Goal: Transaction & Acquisition: Purchase product/service

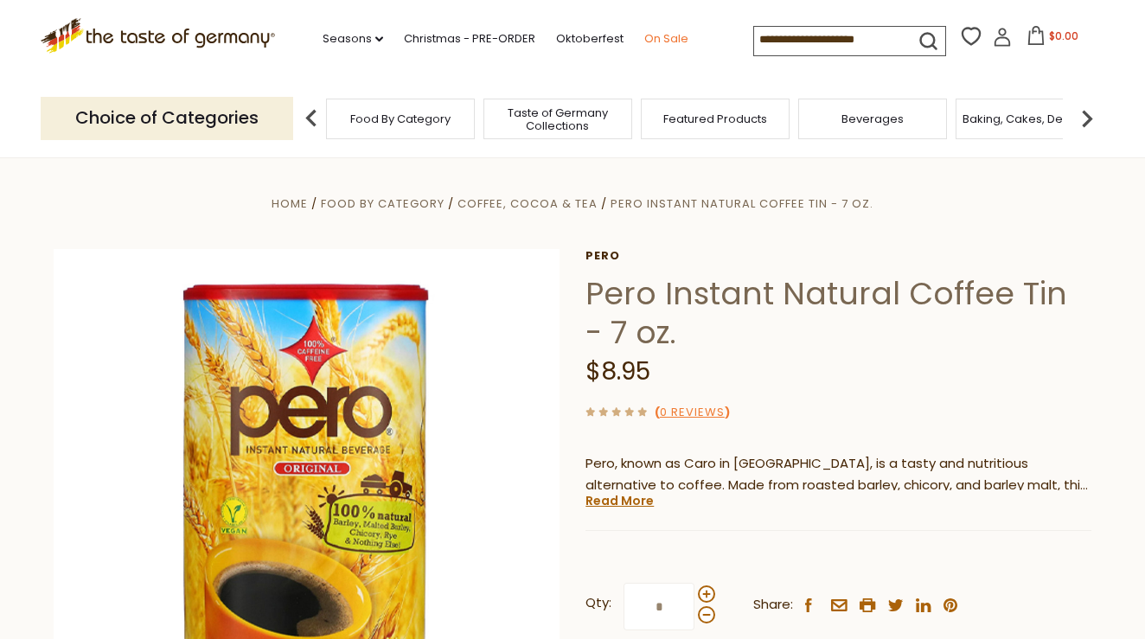
click at [644, 35] on link "On Sale" at bounding box center [666, 38] width 44 height 19
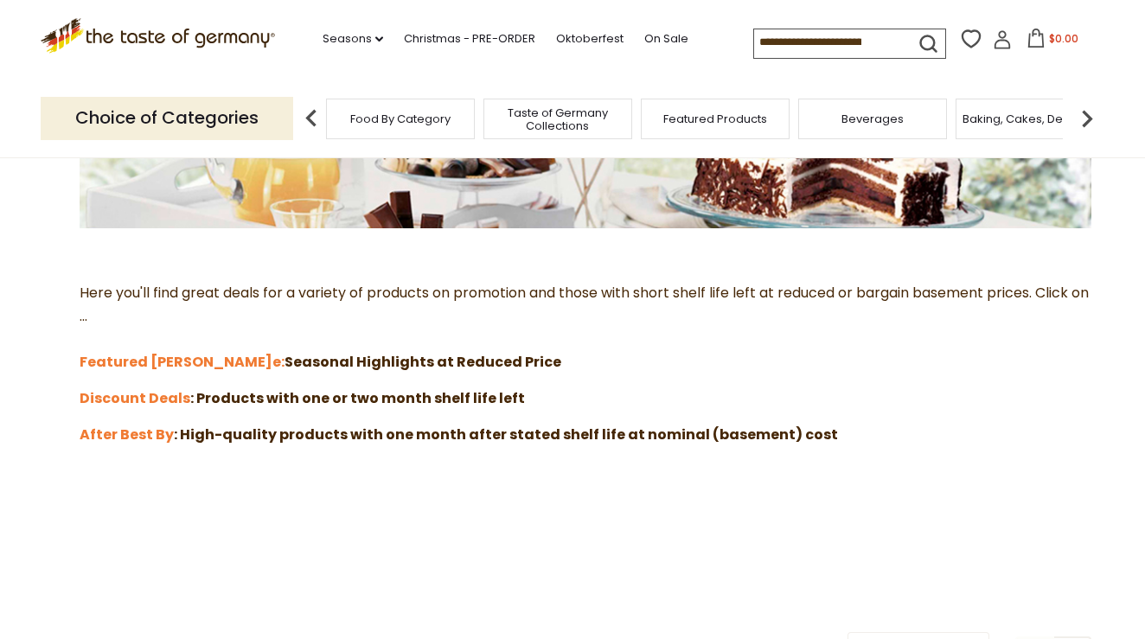
scroll to position [383, 0]
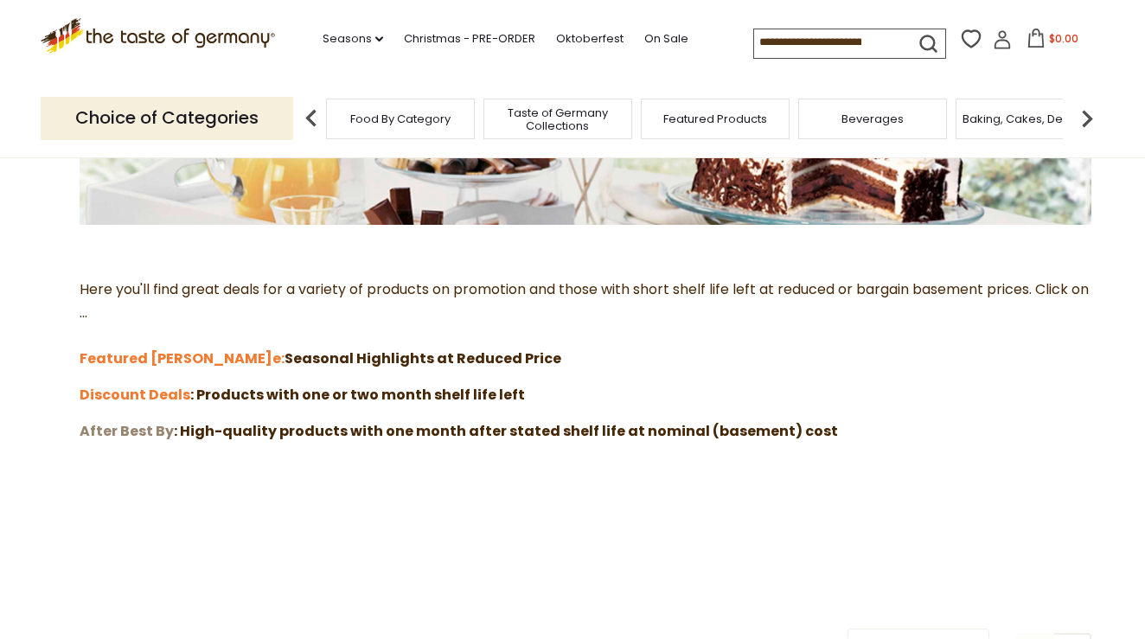
click at [133, 421] on strong "After Best By" at bounding box center [127, 431] width 94 height 20
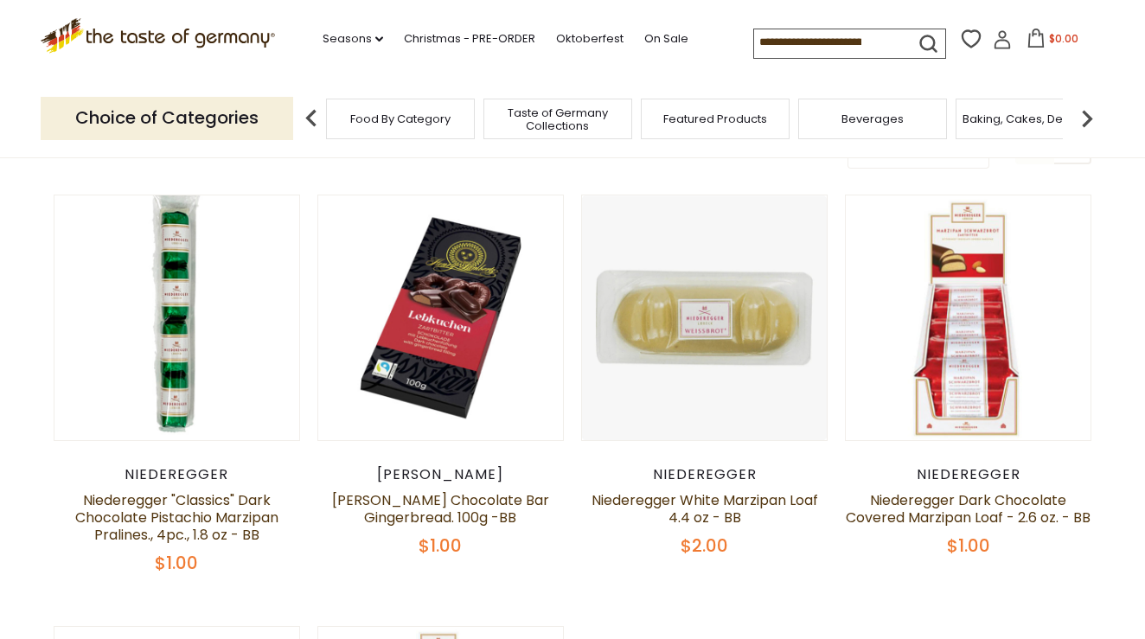
scroll to position [255, 0]
click at [706, 521] on link "Niederegger White Marzipan Loaf 4.4 oz - BB" at bounding box center [704, 508] width 227 height 37
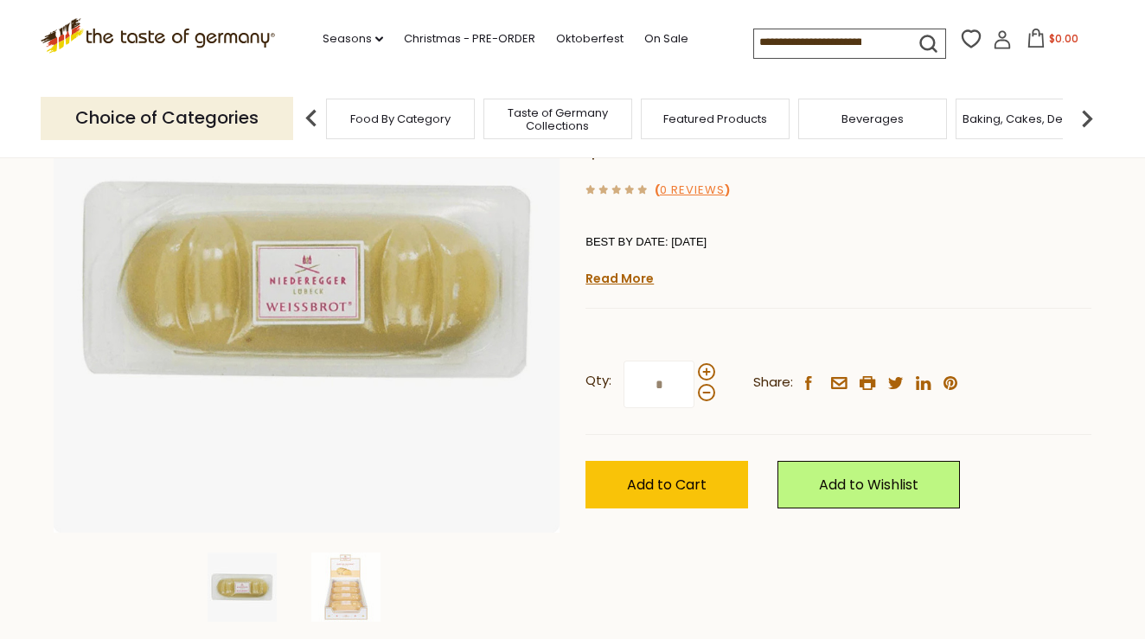
scroll to position [225, 0]
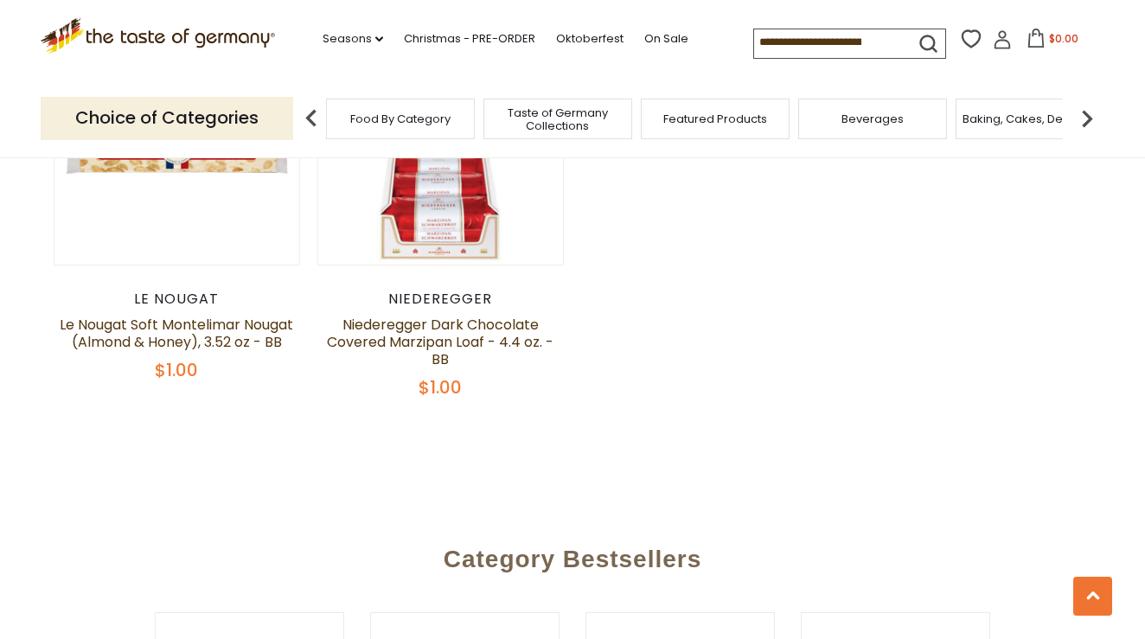
scroll to position [882, 0]
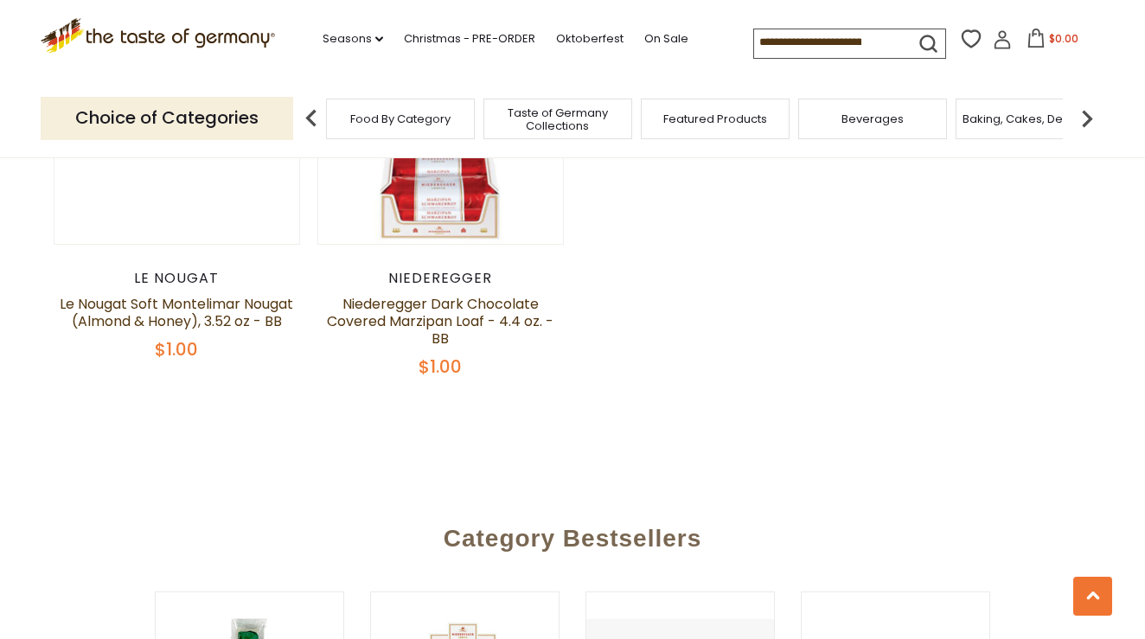
click at [158, 264] on article "Will be back. Check the - Notify Me - Box. Quick View Le Nougat Le Nougat Soft …" at bounding box center [177, 180] width 246 height 362
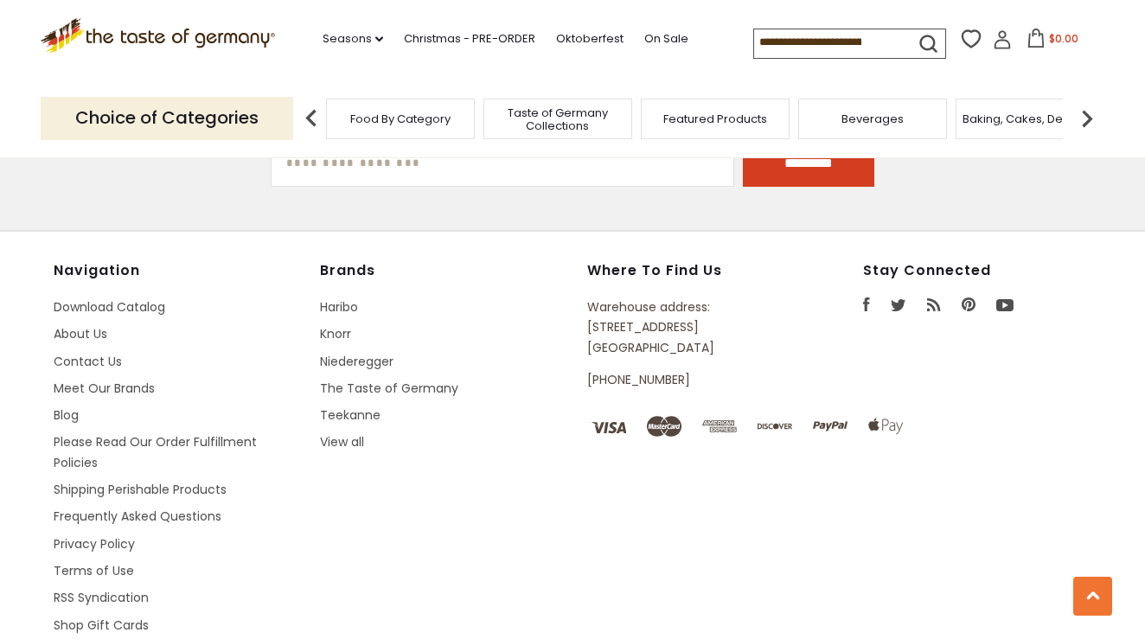
scroll to position [1882, 0]
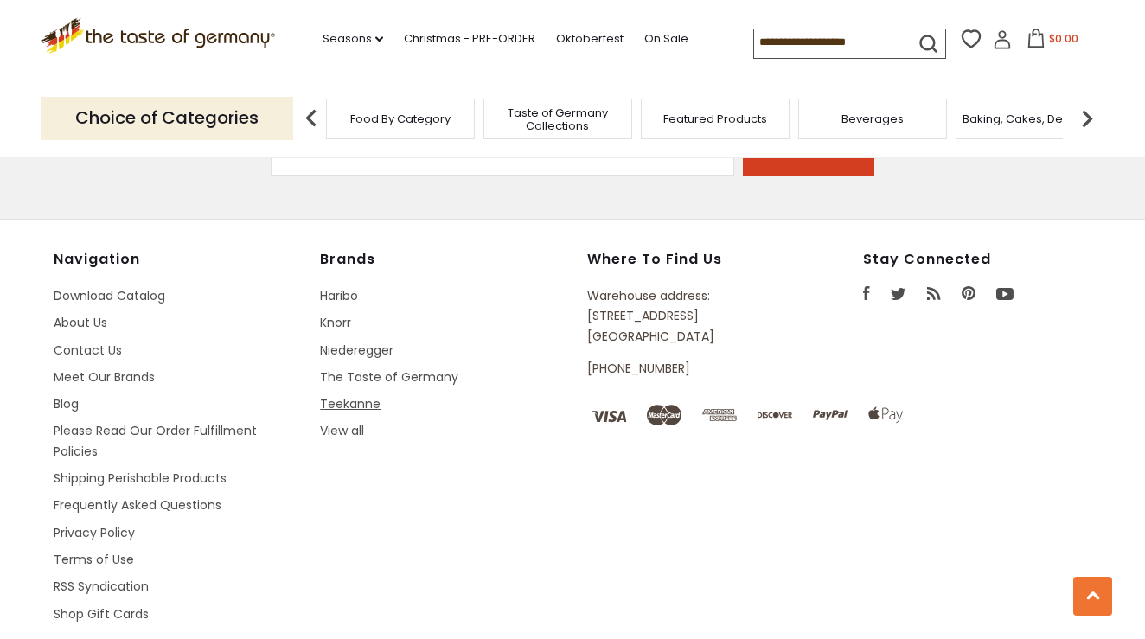
click at [350, 412] on link "Teekanne" at bounding box center [350, 403] width 61 height 17
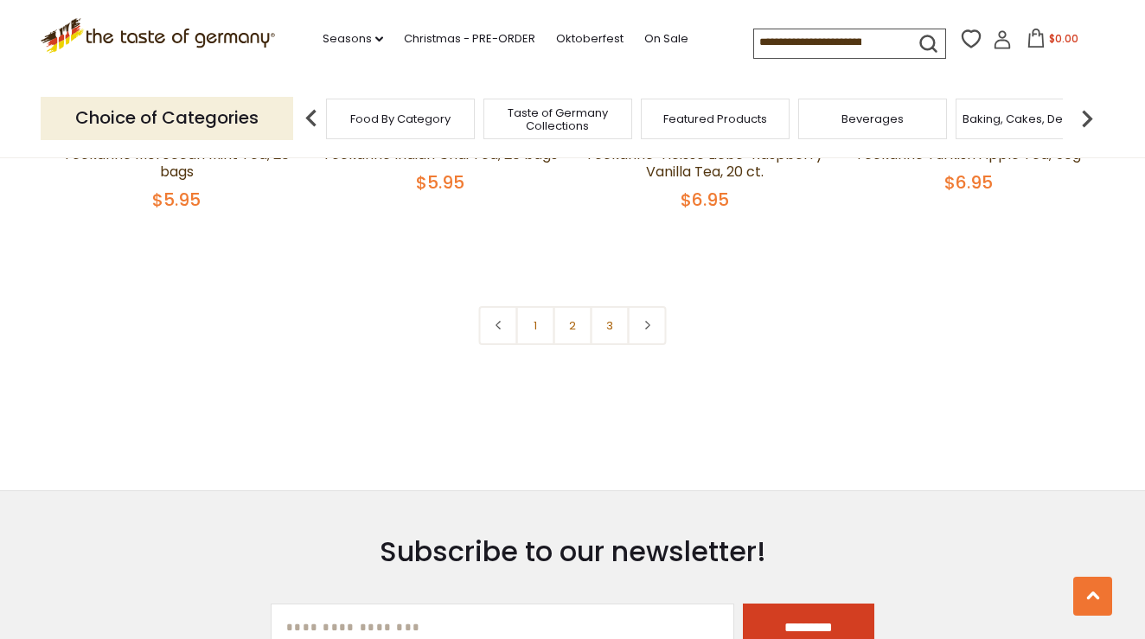
scroll to position [3821, 0]
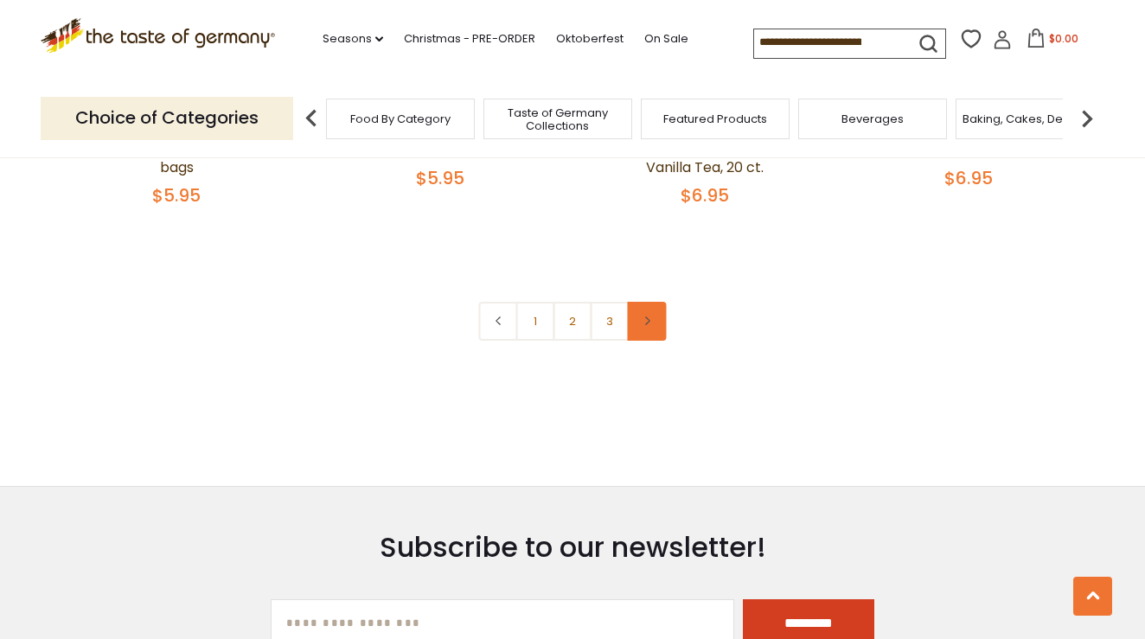
click at [654, 341] on link at bounding box center [647, 321] width 39 height 39
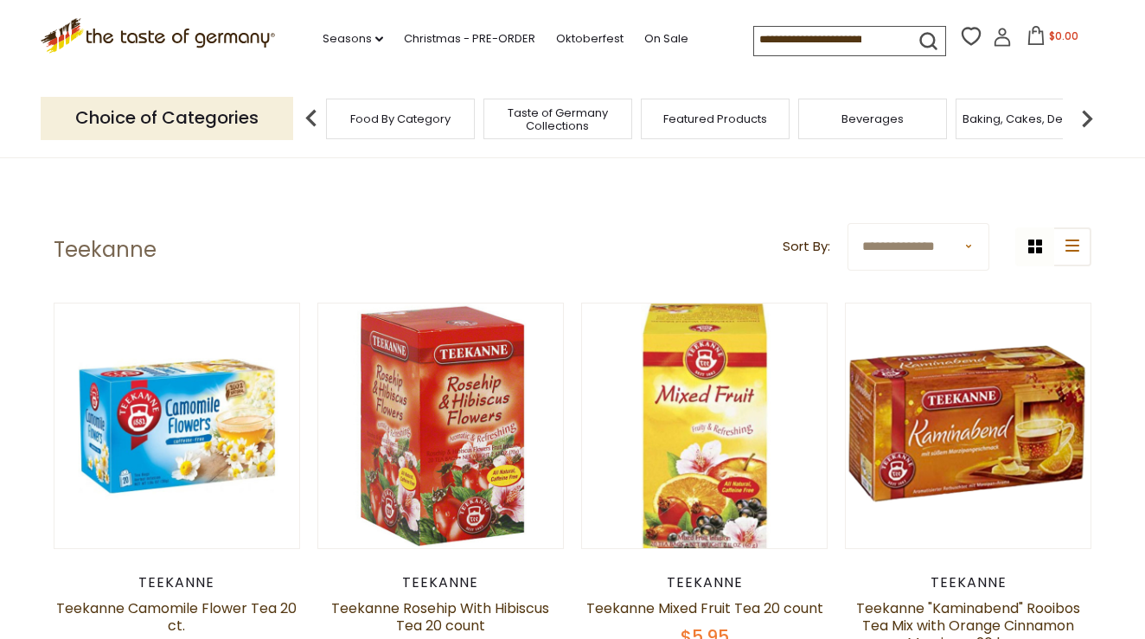
click at [754, 35] on input at bounding box center [827, 39] width 146 height 24
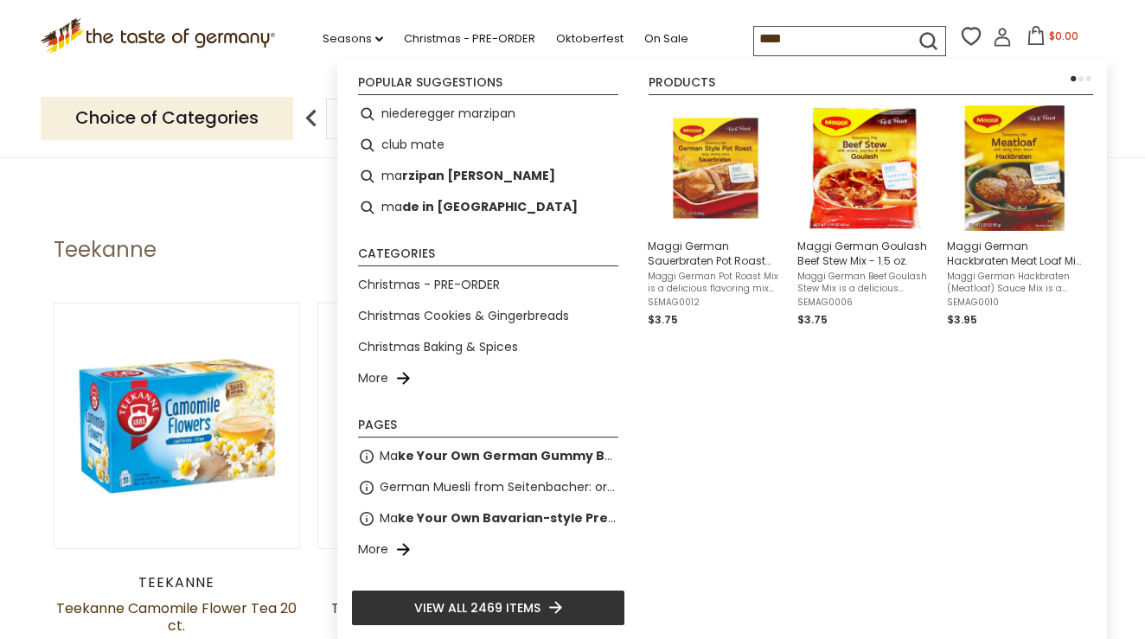
type input "*****"
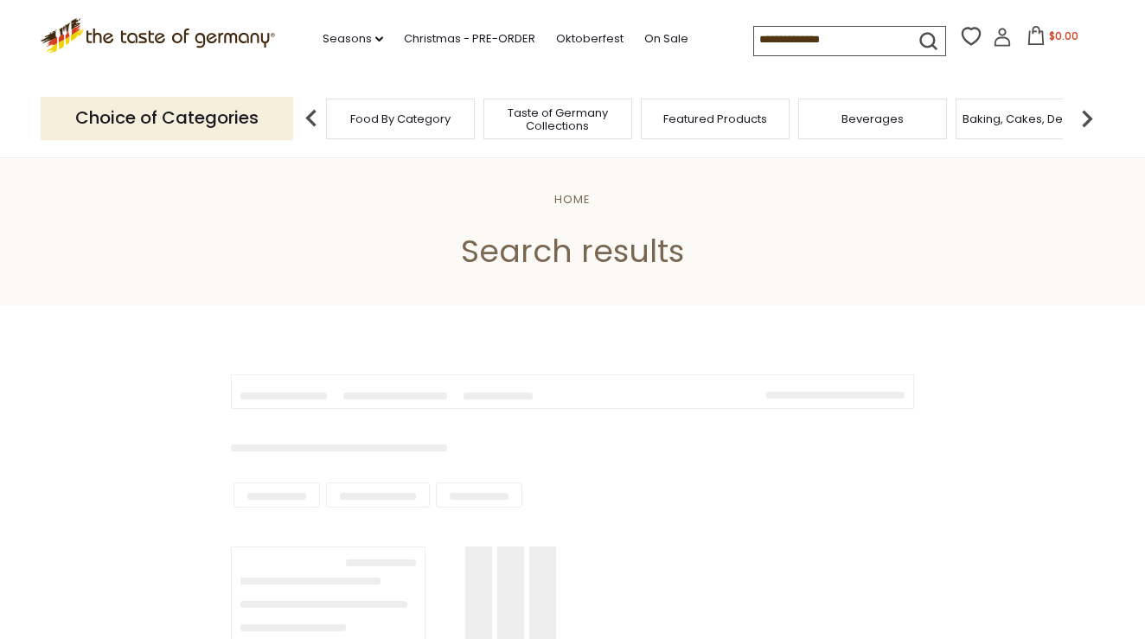
type input "*****"
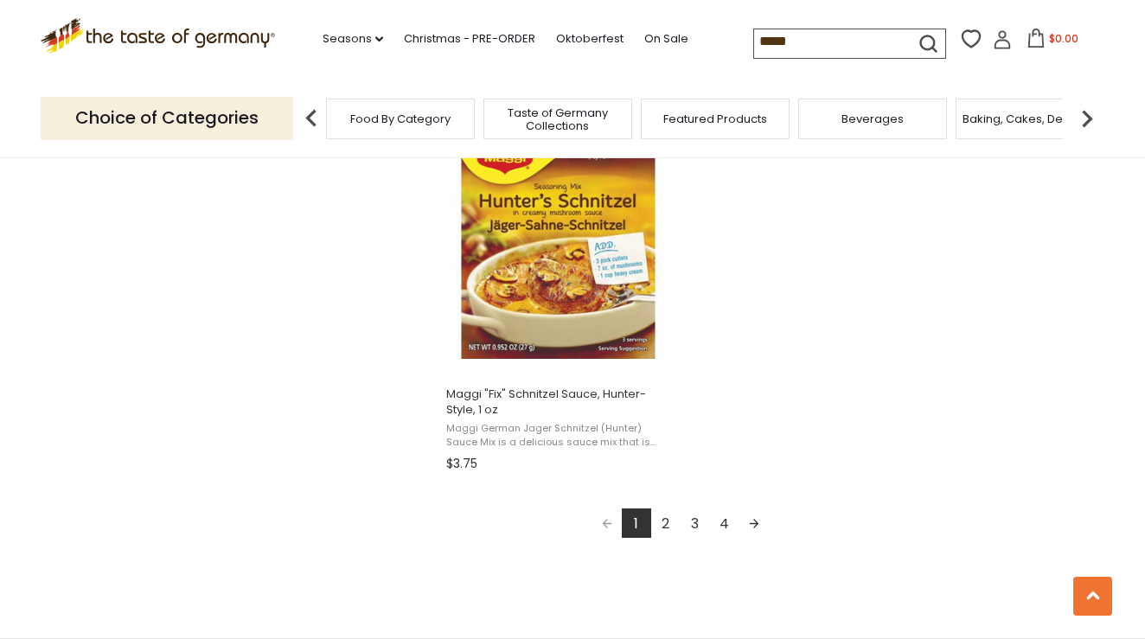
scroll to position [2990, 0]
click at [752, 508] on link "Next page" at bounding box center [753, 521] width 29 height 29
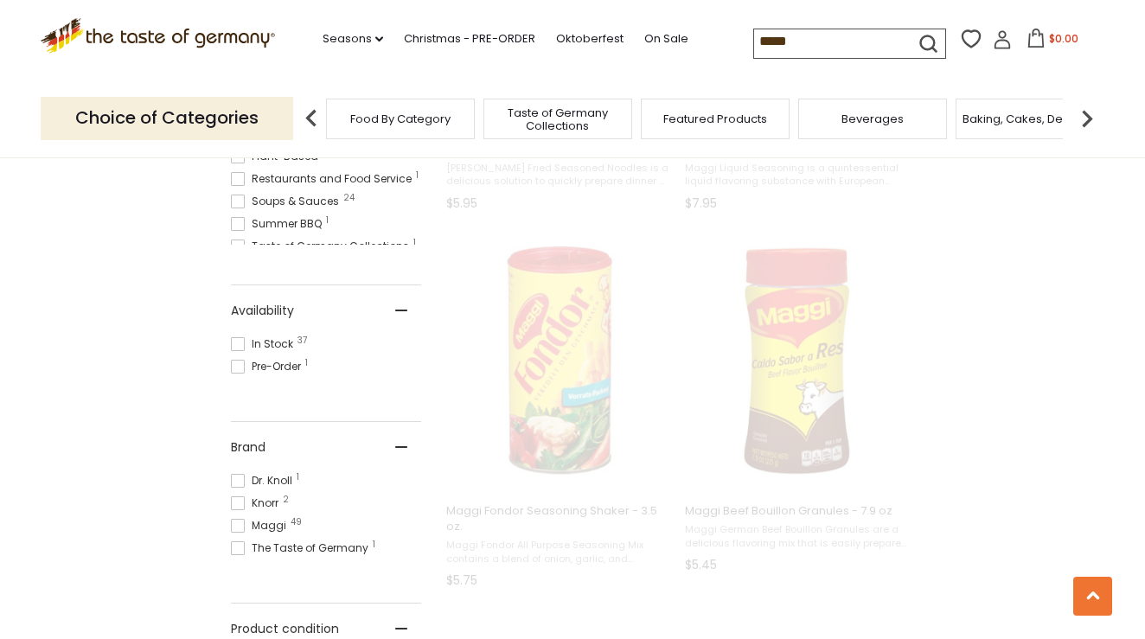
scroll to position [0, 0]
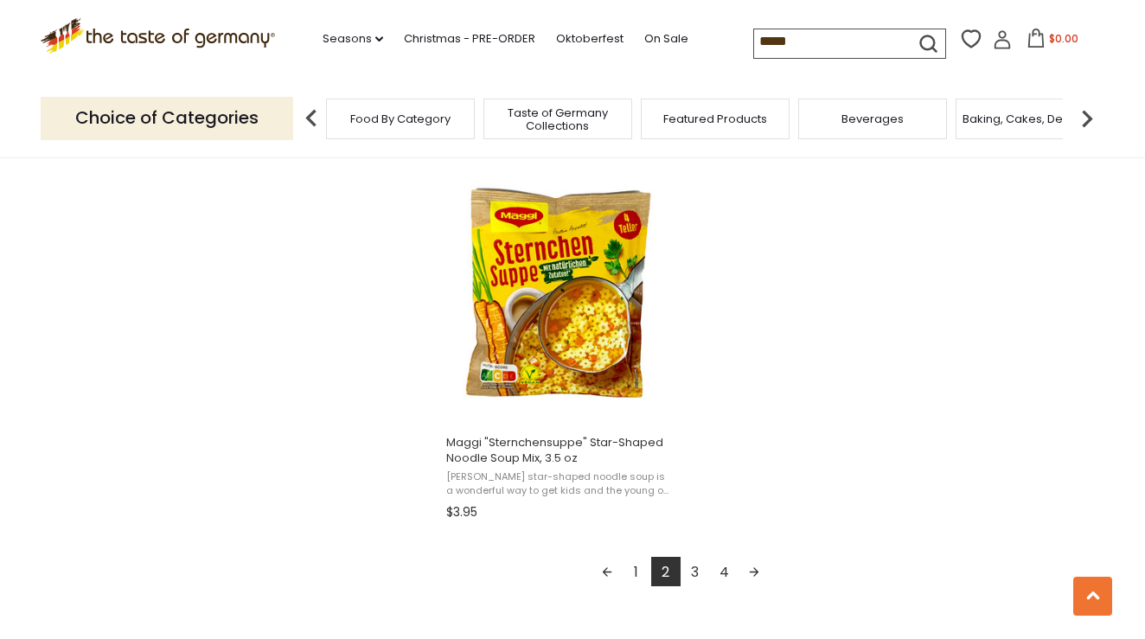
scroll to position [2959, 0]
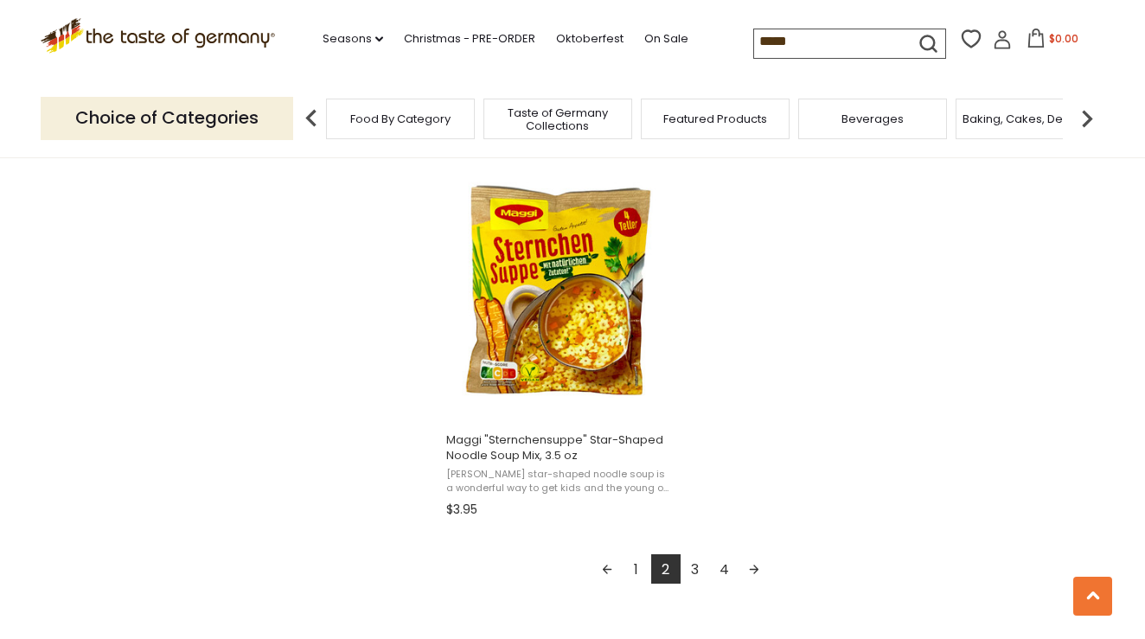
click at [752, 558] on link "Next page" at bounding box center [753, 568] width 29 height 29
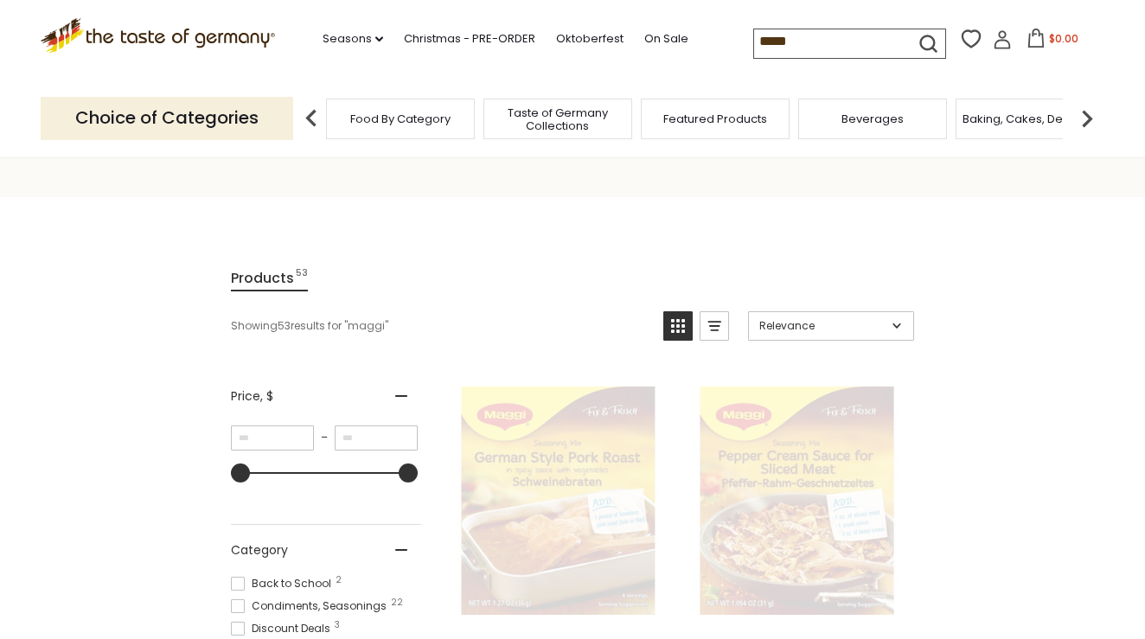
scroll to position [0, 0]
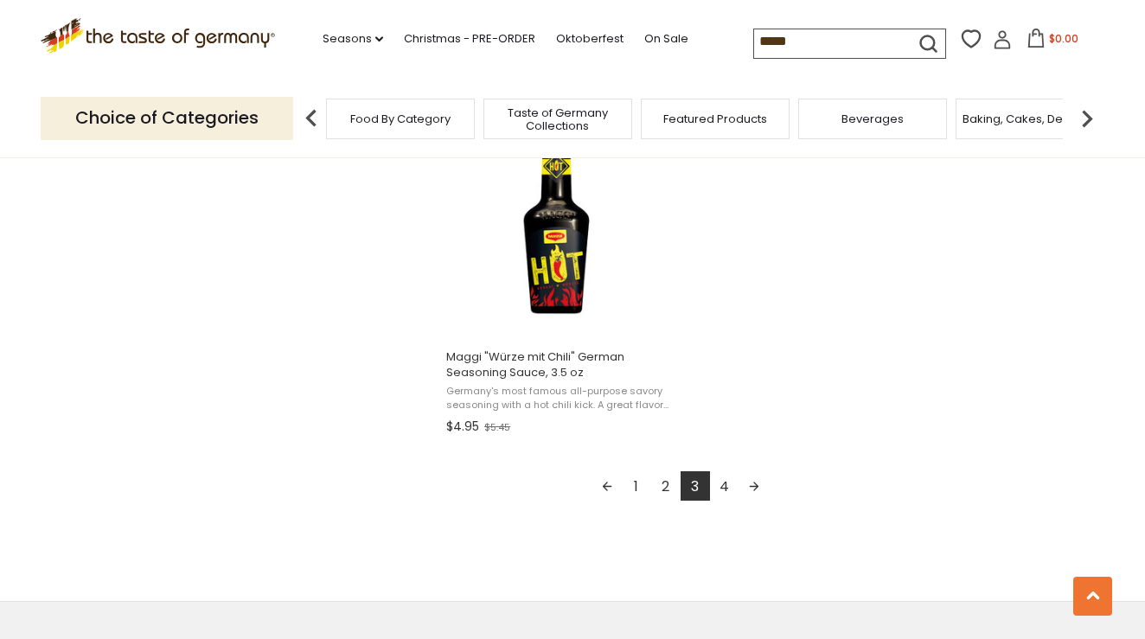
scroll to position [3045, 0]
click at [754, 473] on link "Next page" at bounding box center [753, 483] width 29 height 29
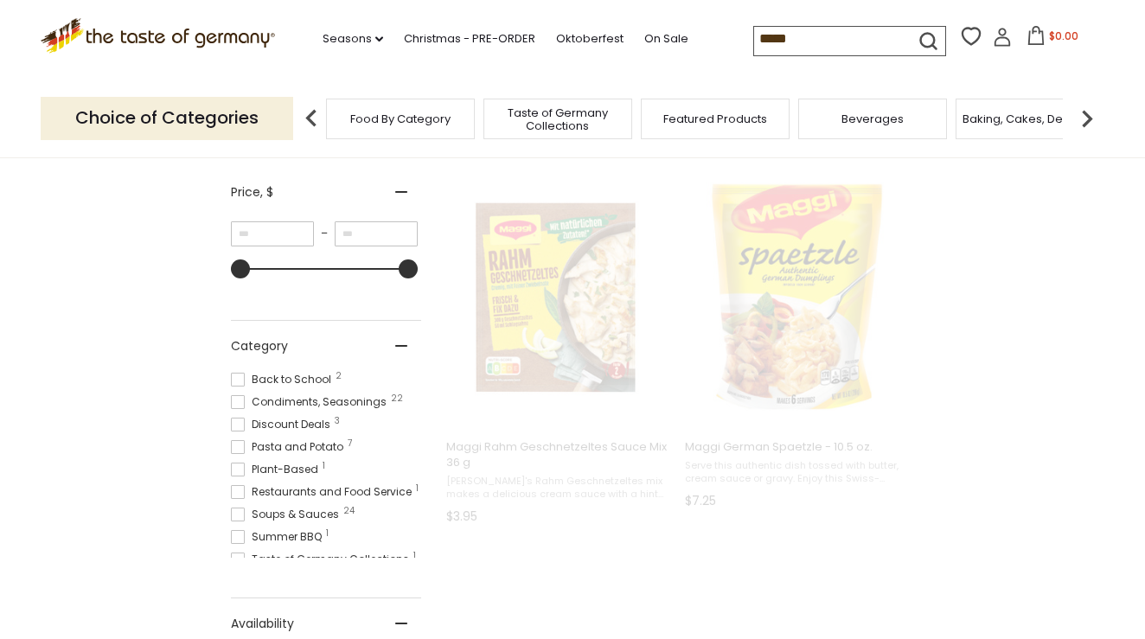
scroll to position [0, 0]
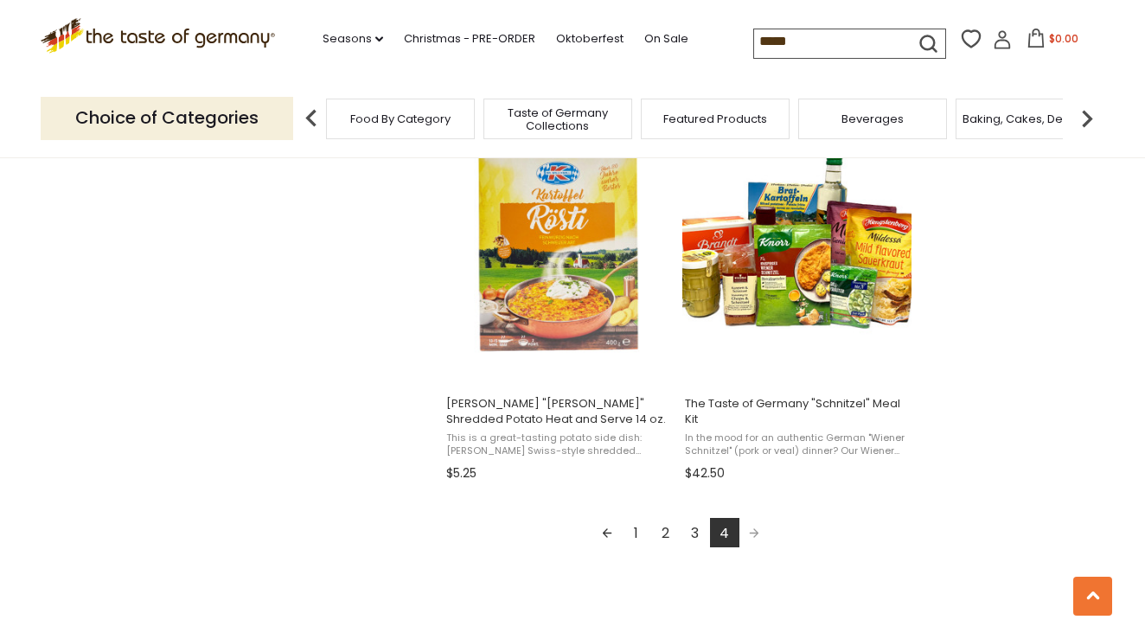
scroll to position [1459, 0]
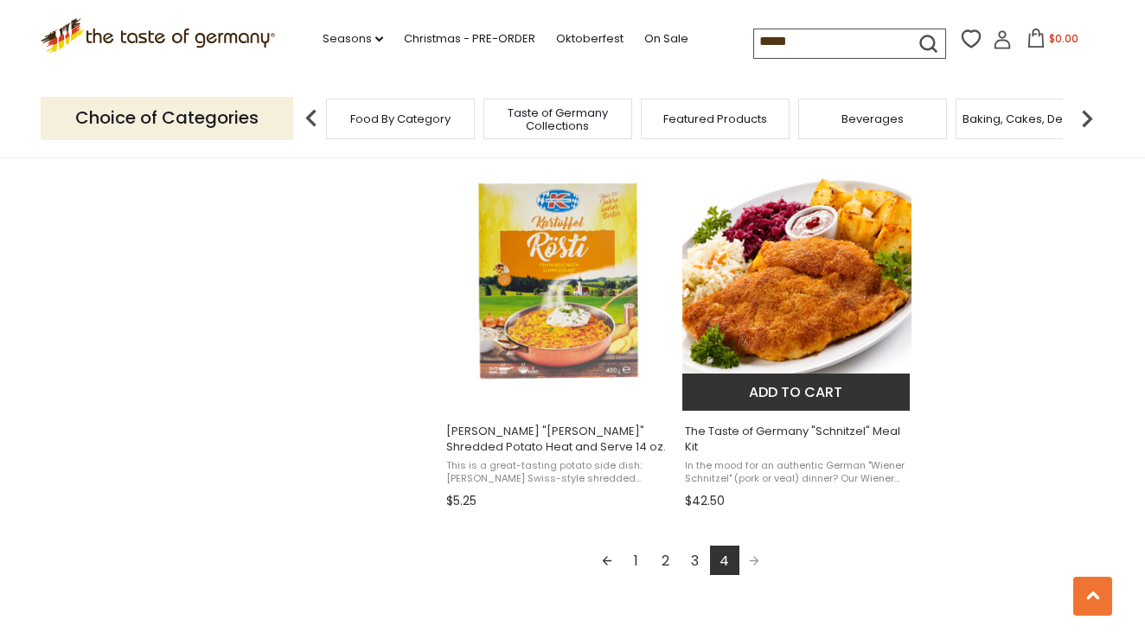
click at [777, 425] on span "The Taste of Germany "Schnitzel" Meal Kit" at bounding box center [797, 439] width 224 height 31
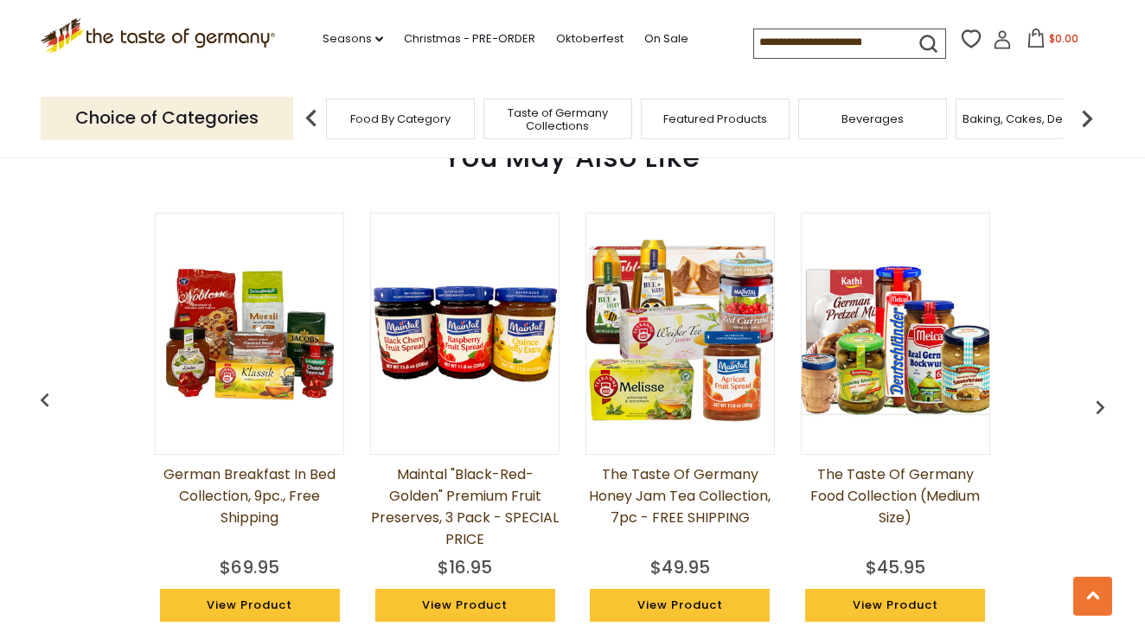
scroll to position [1266, 0]
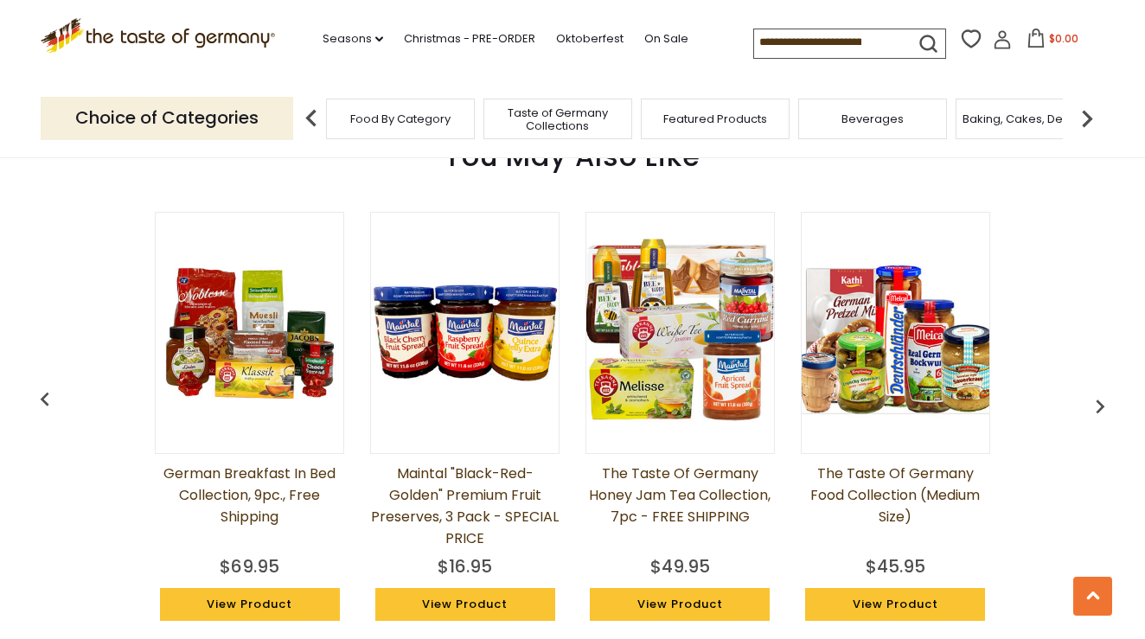
click at [690, 477] on link "The Taste of Germany Honey Jam Tea Collection, 7pc - FREE SHIPPING" at bounding box center [679, 506] width 189 height 86
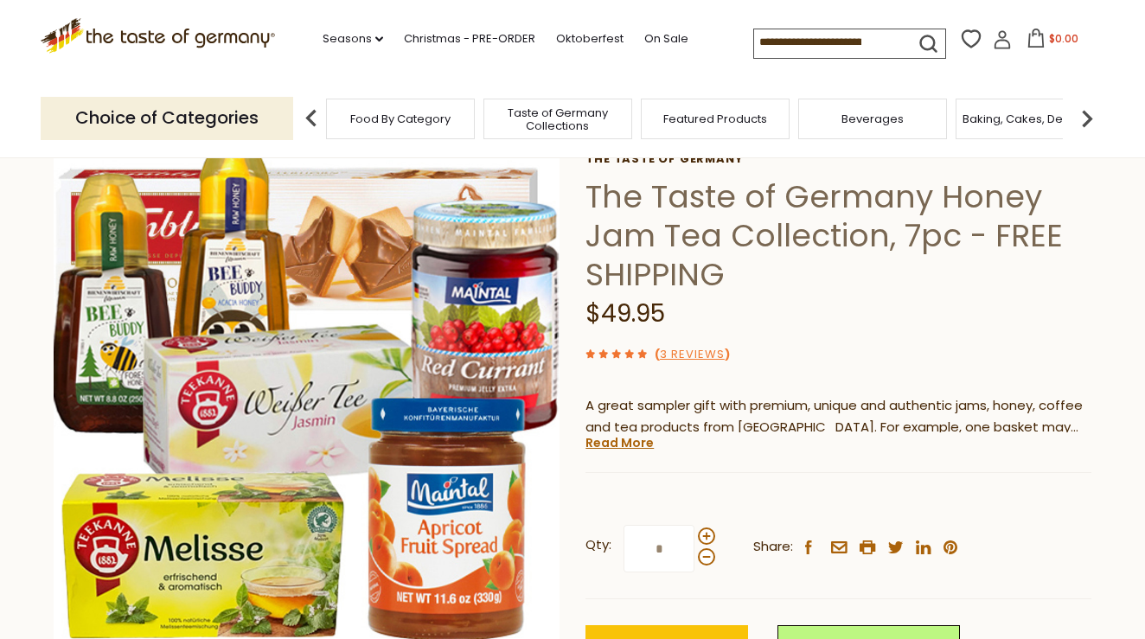
scroll to position [93, 0]
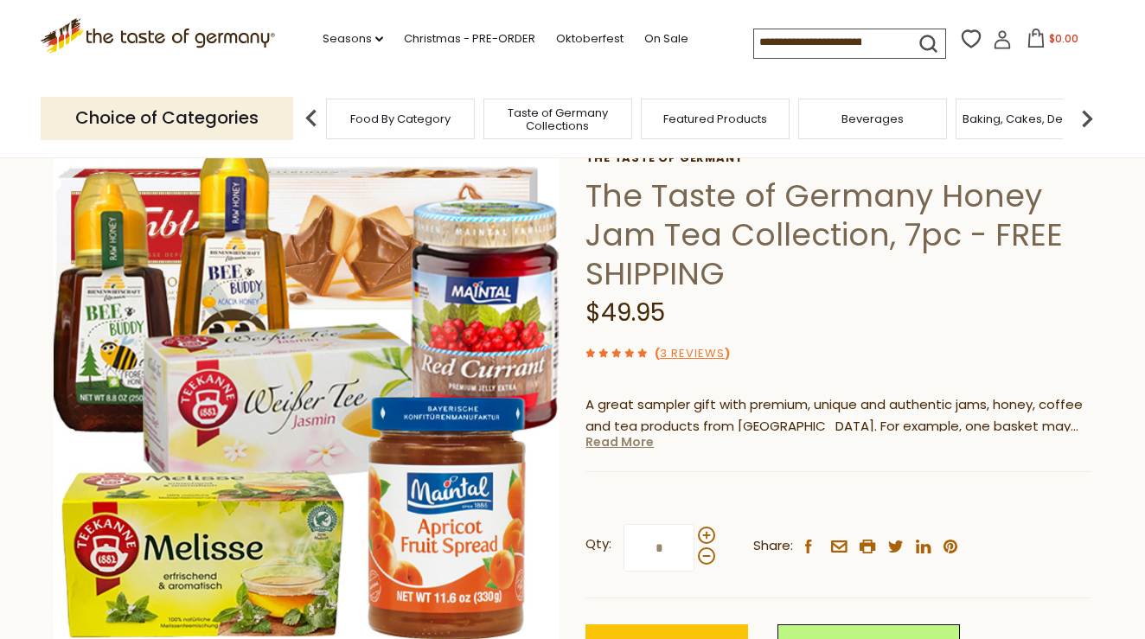
click at [622, 446] on link "Read More" at bounding box center [619, 441] width 68 height 17
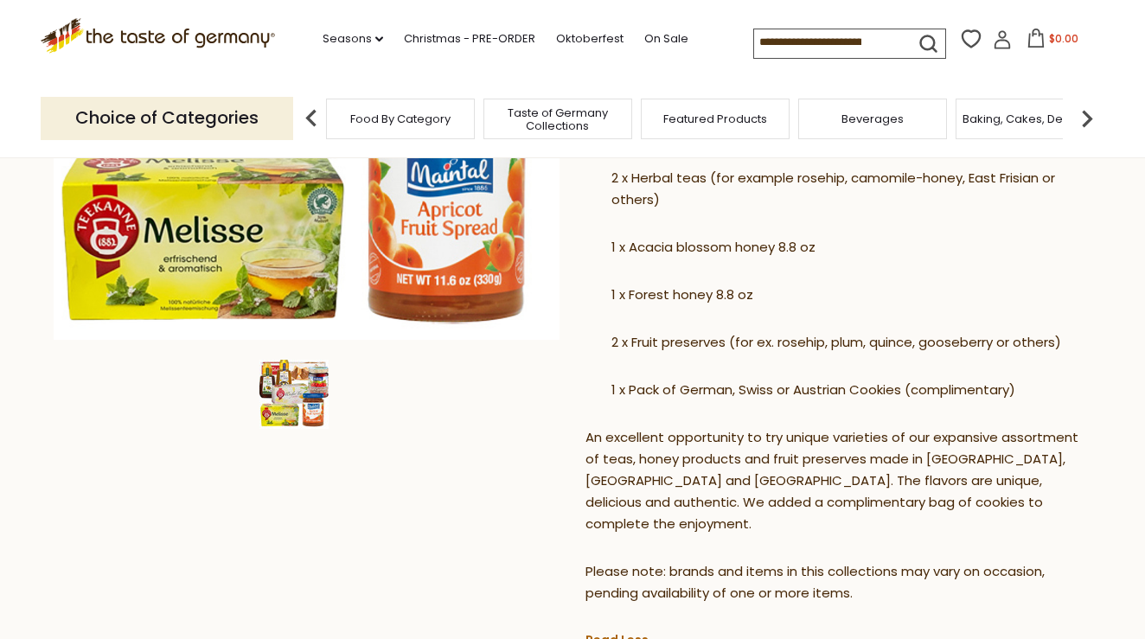
scroll to position [414, 0]
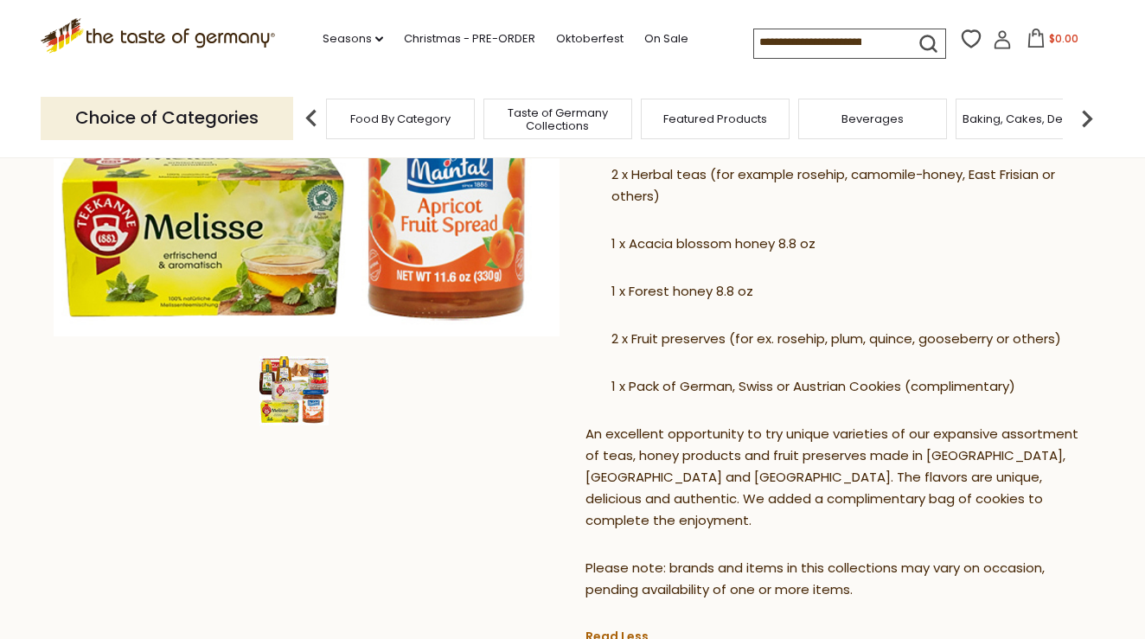
click at [142, 518] on div "Home Seasons Breakfast The Taste of Germany Honey Jam Tea Collection, 7pc - FRE…" at bounding box center [572, 339] width 1063 height 1131
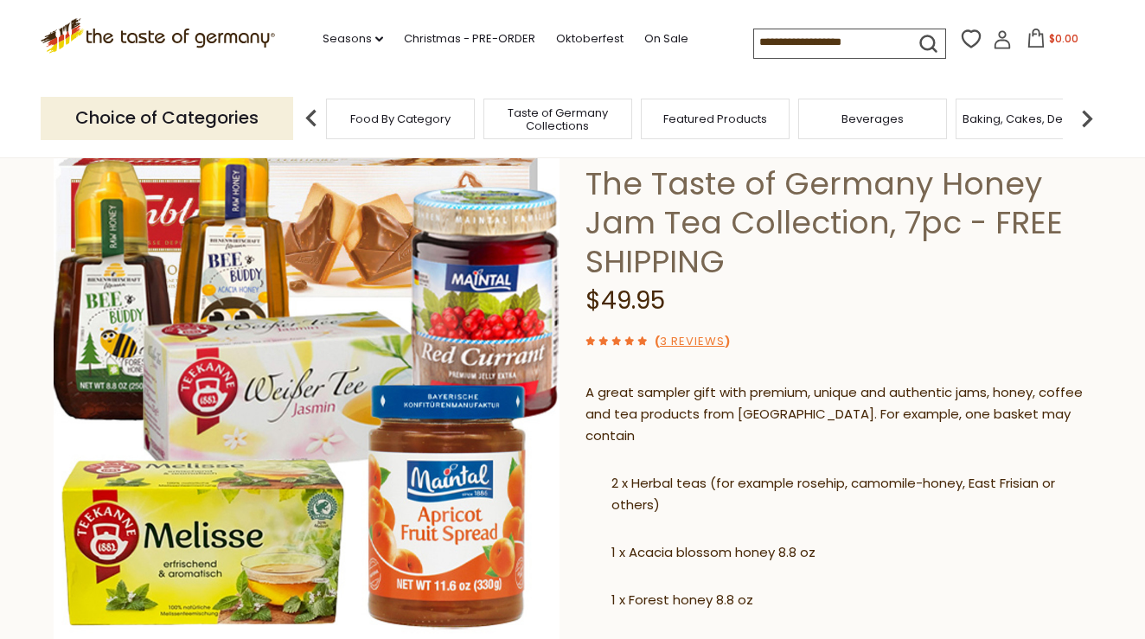
scroll to position [97, 0]
